Goal: Information Seeking & Learning: Learn about a topic

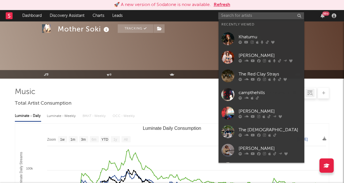
select select "1w"
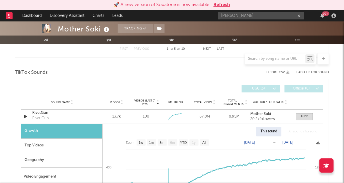
type input "[PERSON_NAME]"
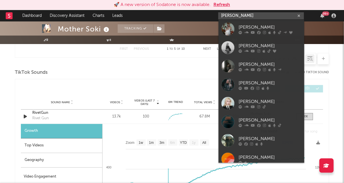
click at [221, 2] on button "Refresh" at bounding box center [222, 4] width 17 height 7
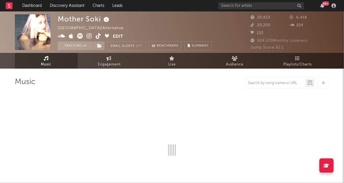
select select "1w"
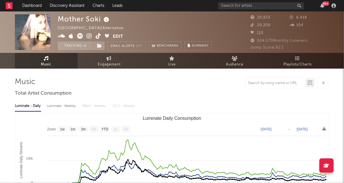
click at [8, 6] on rect at bounding box center [9, 5] width 7 height 7
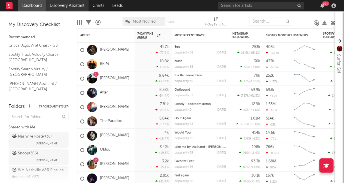
click at [63, 8] on link "Discovery Assistant" at bounding box center [67, 5] width 43 height 11
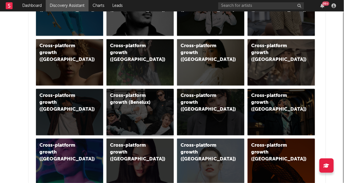
scroll to position [269, 0]
